Goal: Task Accomplishment & Management: Use online tool/utility

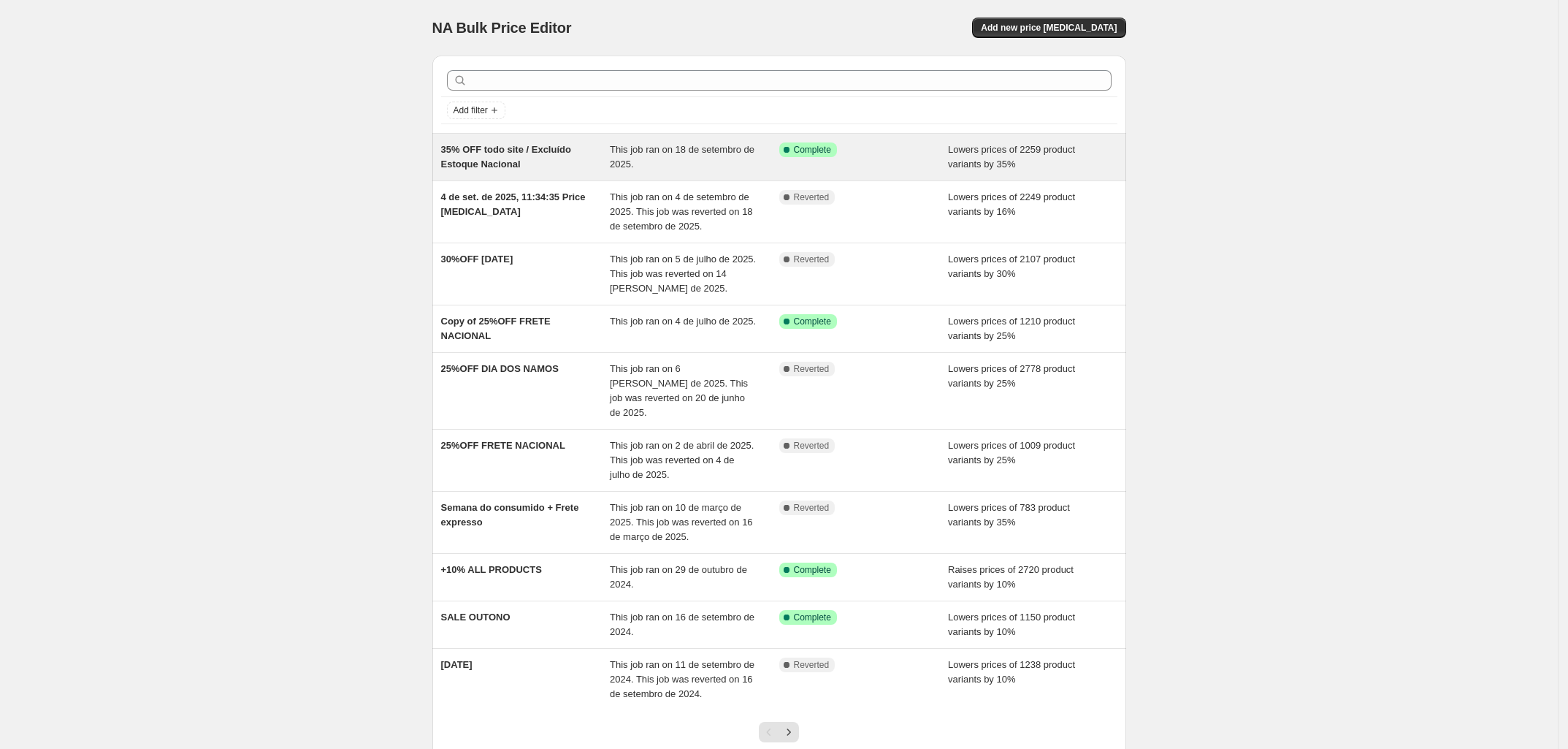
click at [493, 156] on span "35% OFF todo site / Excluído Estoque Nacional" at bounding box center [506, 156] width 130 height 26
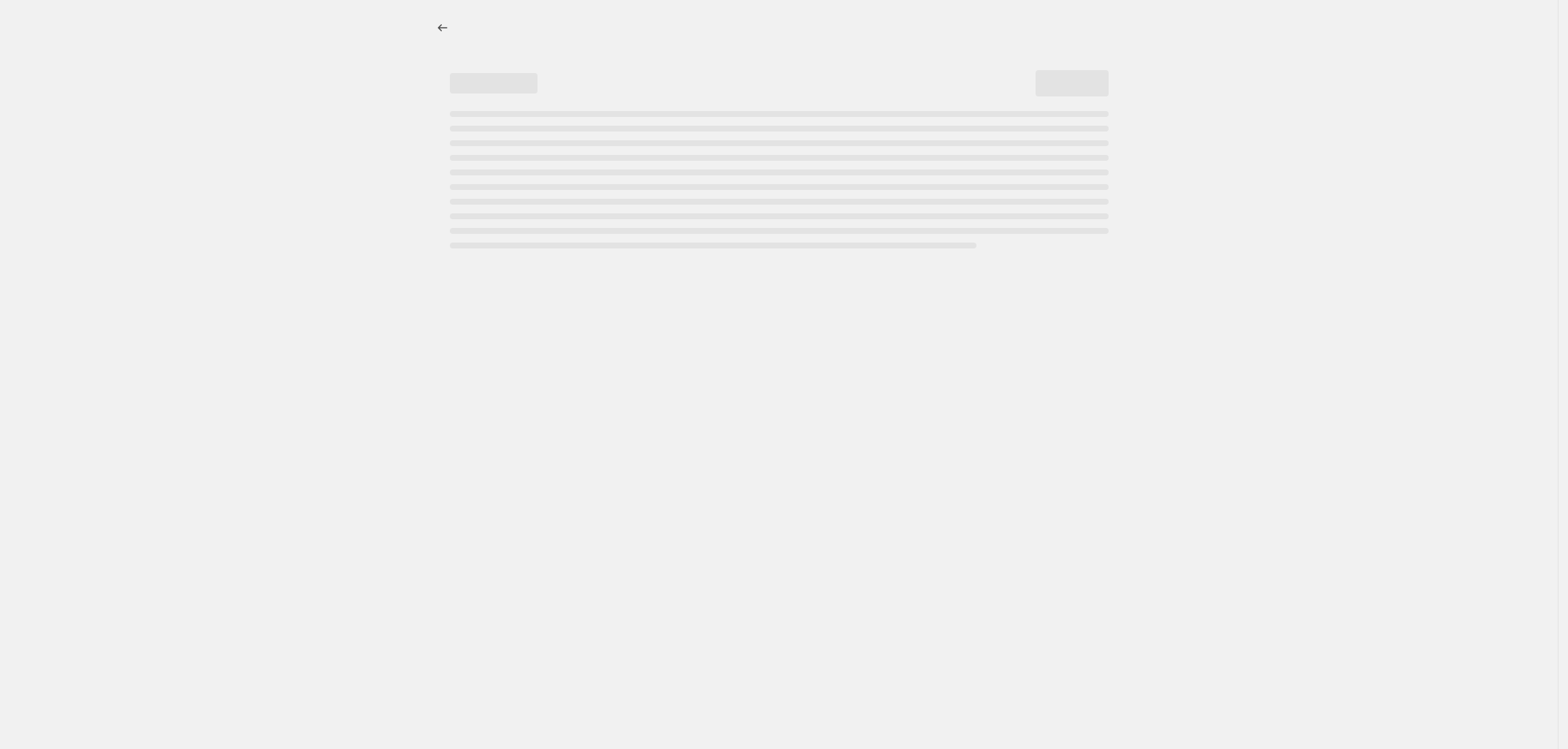
select select "percentage"
select select "tag"
select select "not_equal"
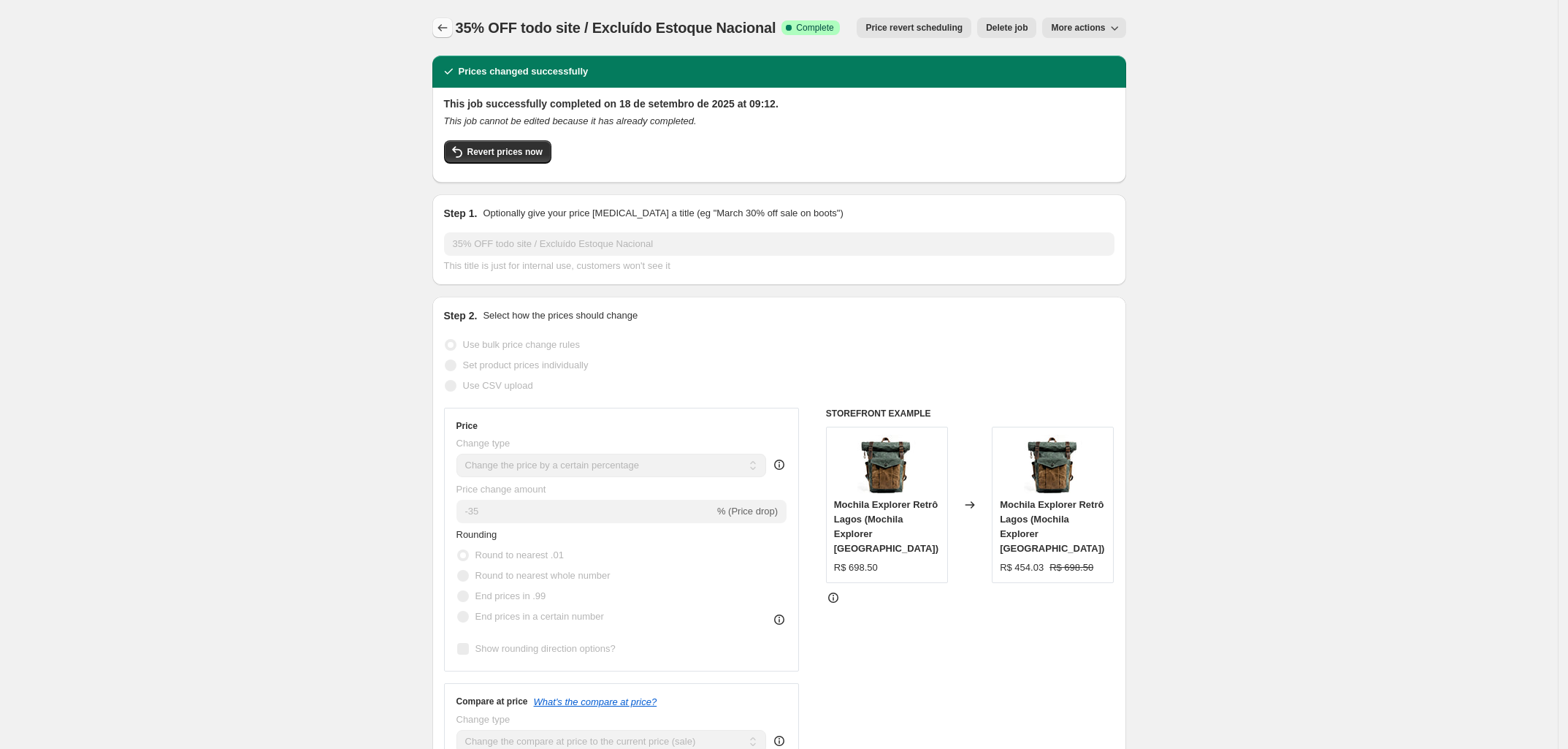
click at [450, 30] on icon "Price change jobs" at bounding box center [443, 28] width 14 height 14
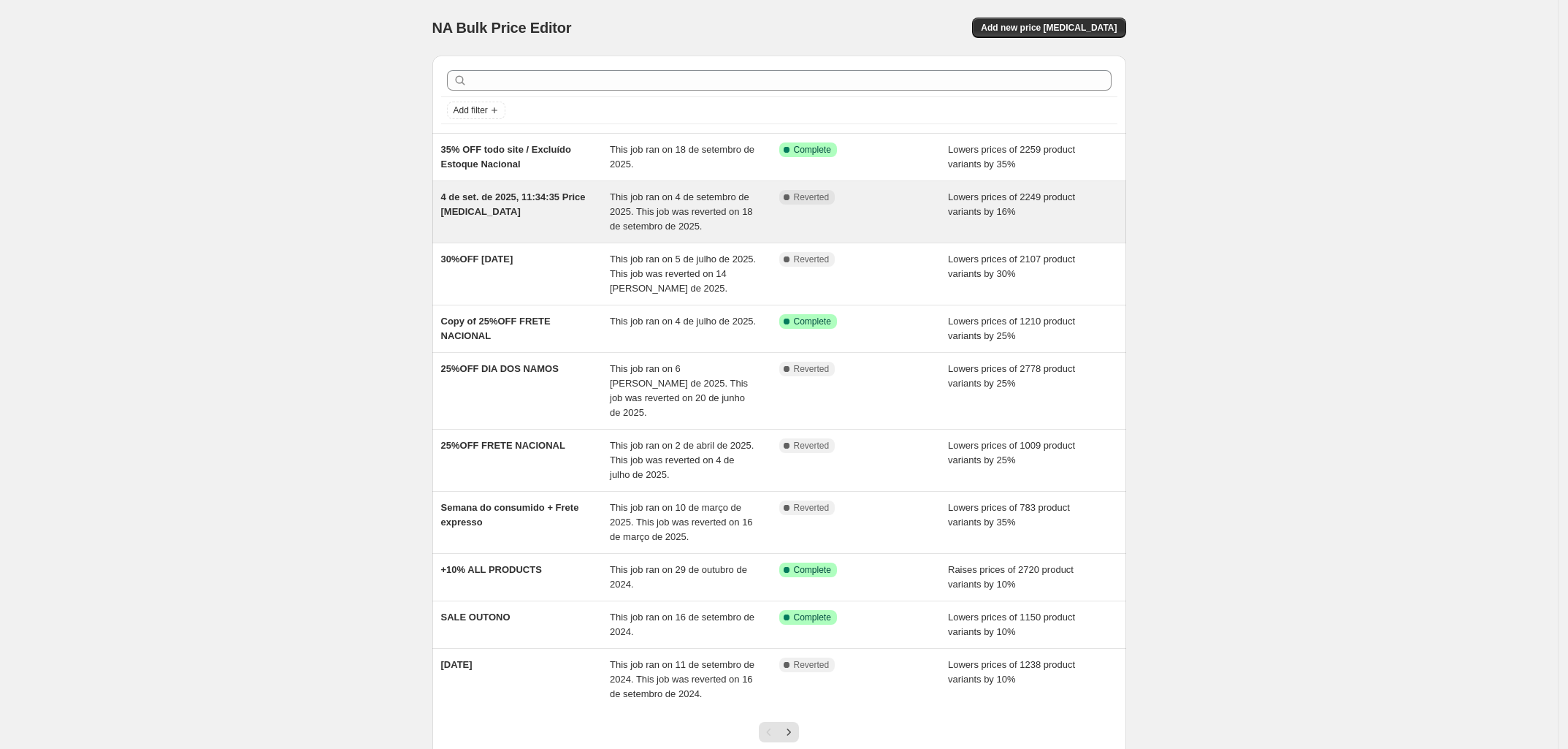
click at [524, 204] on span "4 de set. de 2025, 11:34:35 Price [MEDICAL_DATA]" at bounding box center [514, 204] width 145 height 26
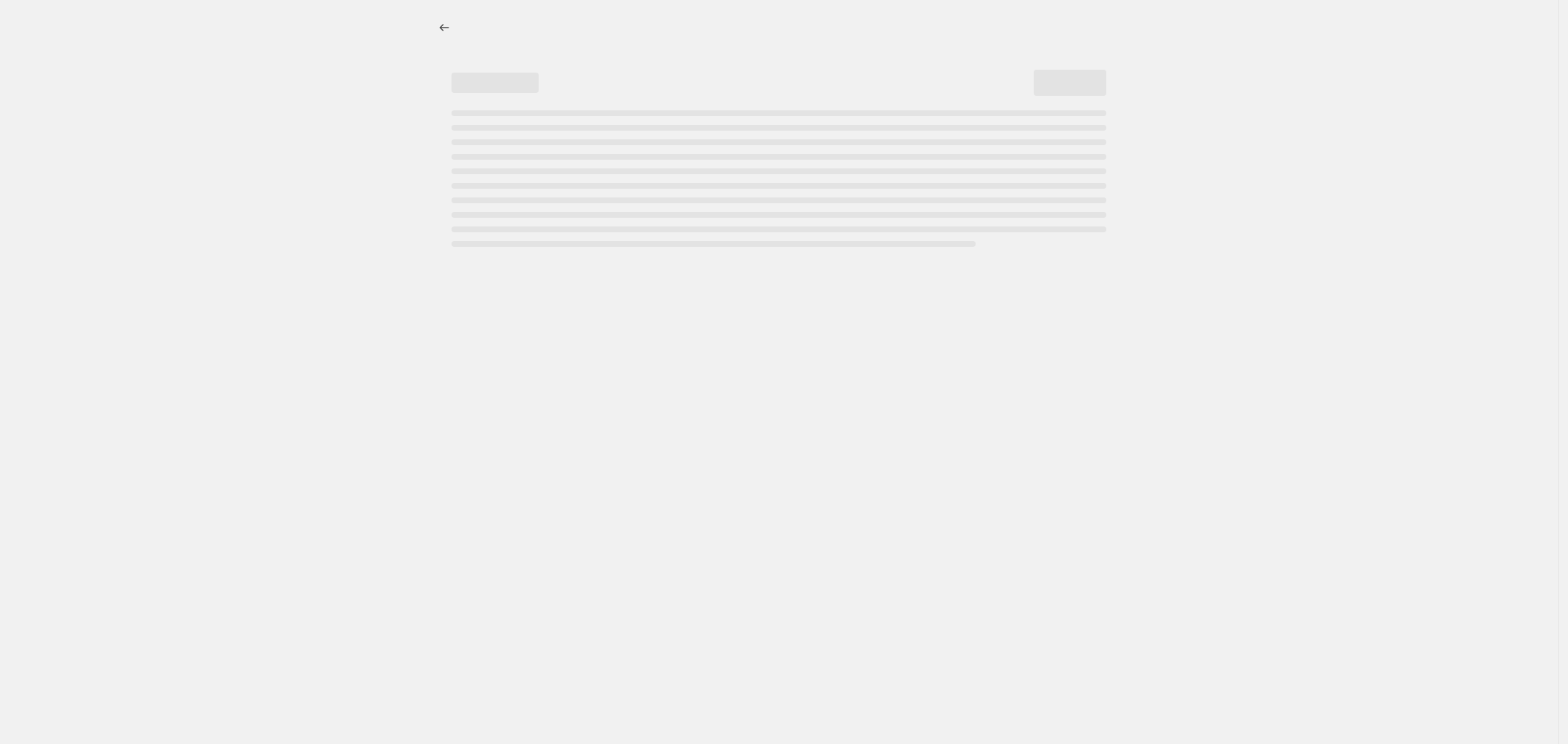
select select "percentage"
select select "tag"
select select "not_equal"
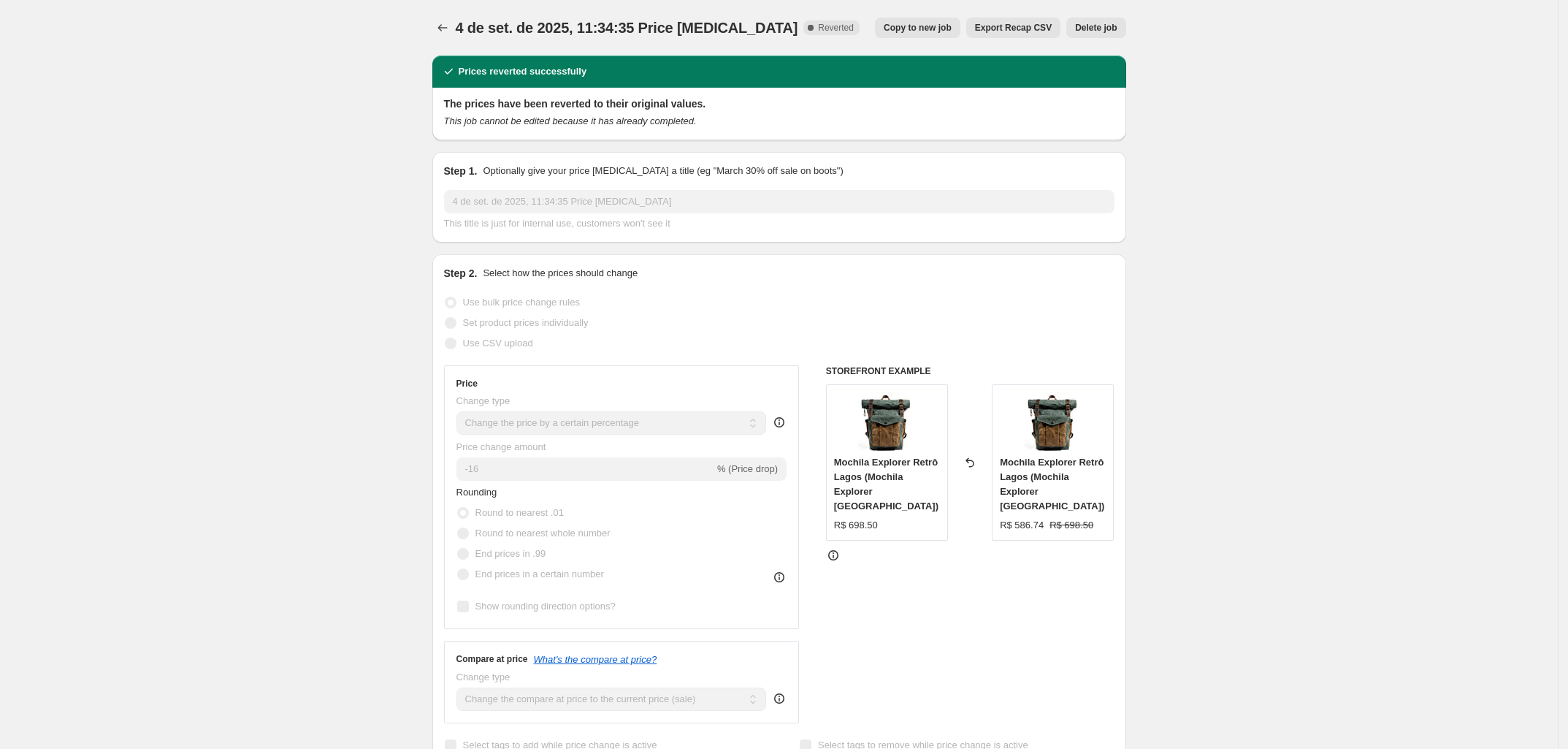
drag, startPoint x: 330, startPoint y: 408, endPoint x: 516, endPoint y: 173, distance: 299.7
click at [442, 26] on icon "Price change jobs" at bounding box center [443, 28] width 14 height 14
